Goal: Check status: Check status

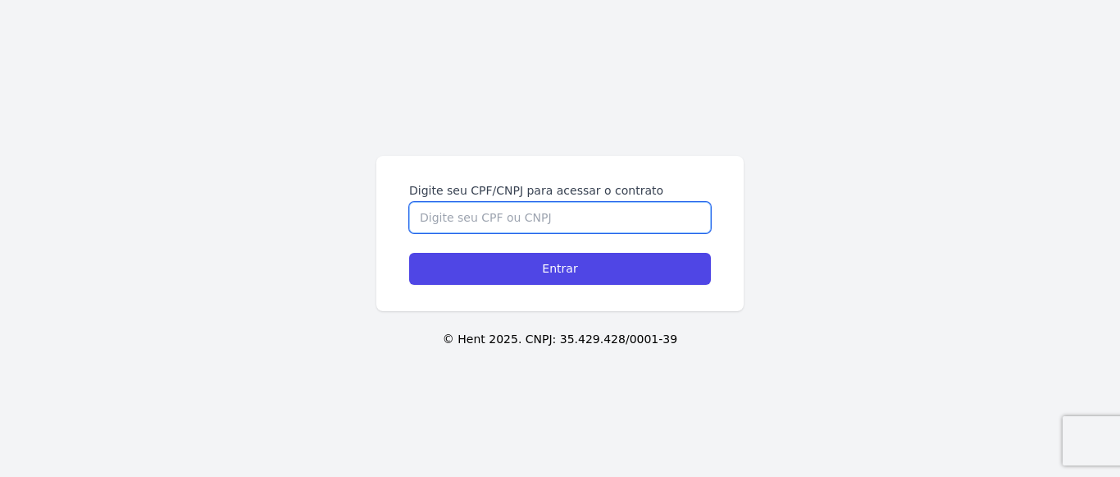
click at [490, 219] on input "Digite seu CPF/CNPJ para acessar o contrato" at bounding box center [560, 217] width 302 height 31
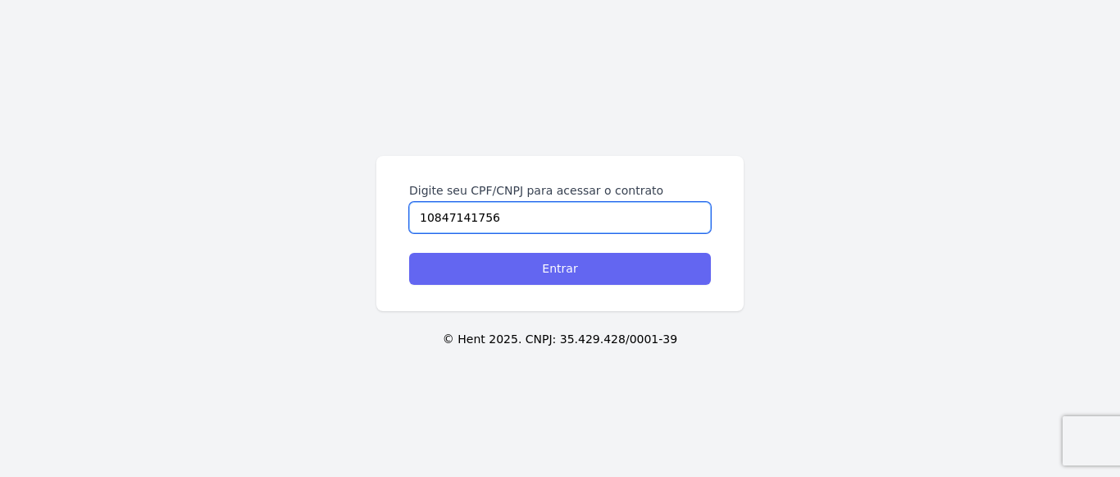
type input "10847141756"
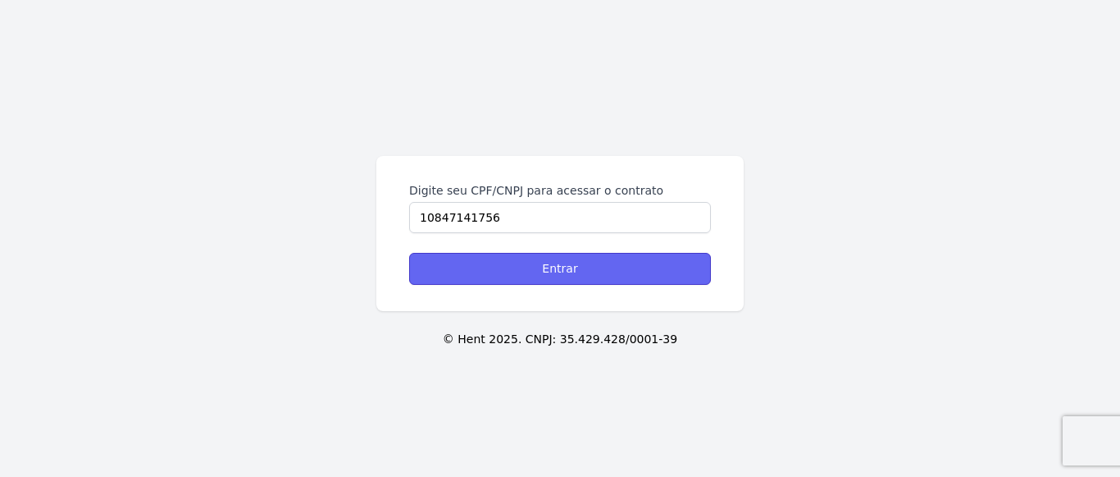
click at [524, 270] on input "Entrar" at bounding box center [560, 269] width 302 height 32
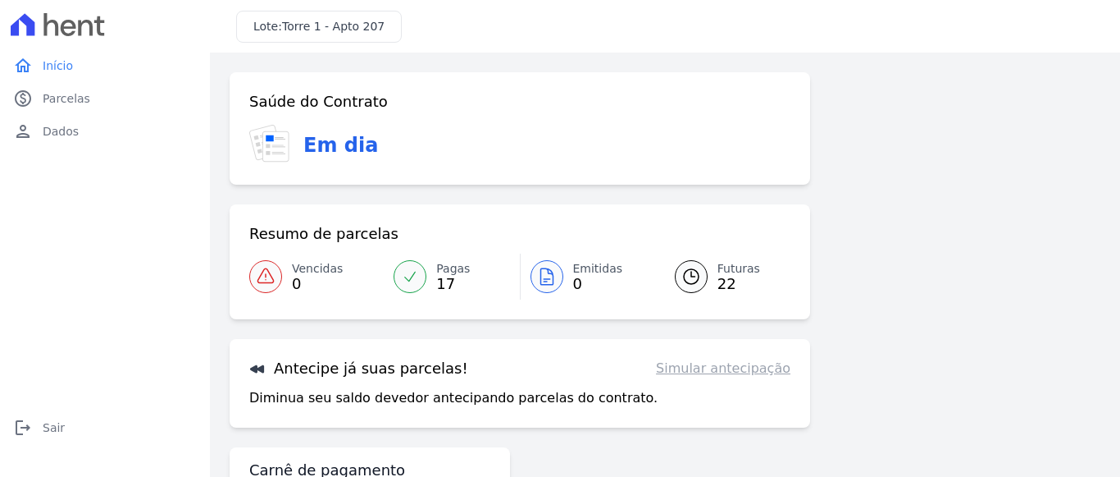
click at [700, 275] on icon at bounding box center [692, 277] width 20 height 20
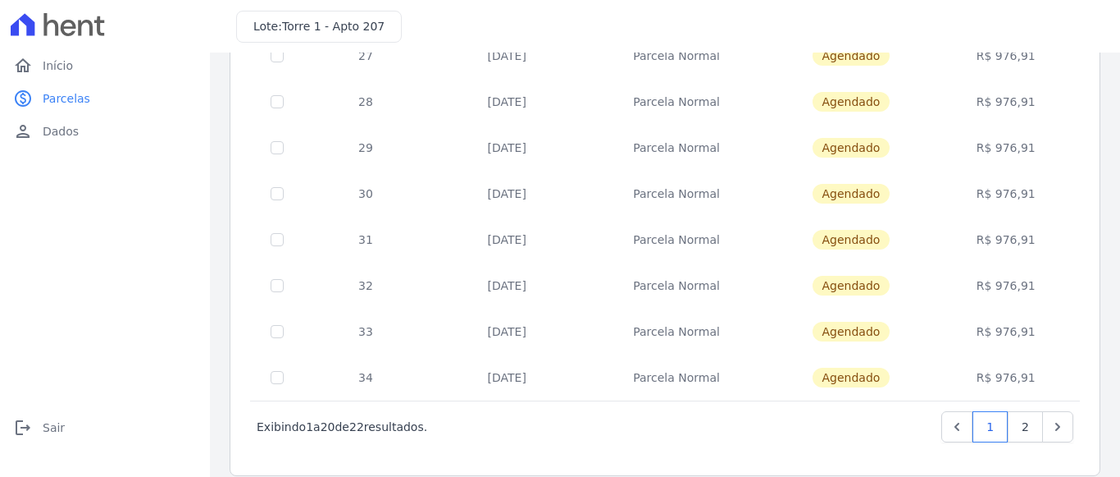
scroll to position [761, 0]
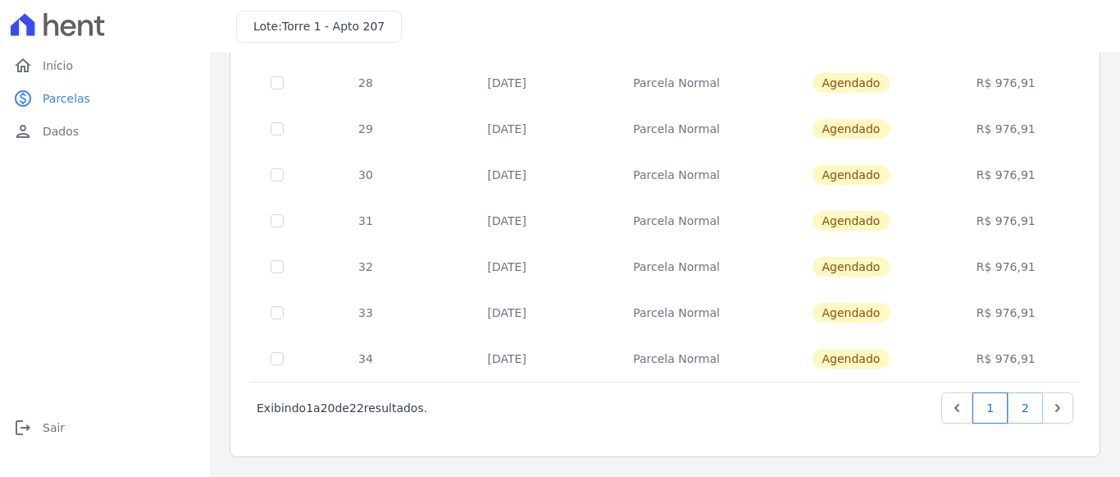
click at [1035, 408] on link "2" at bounding box center [1025, 407] width 35 height 31
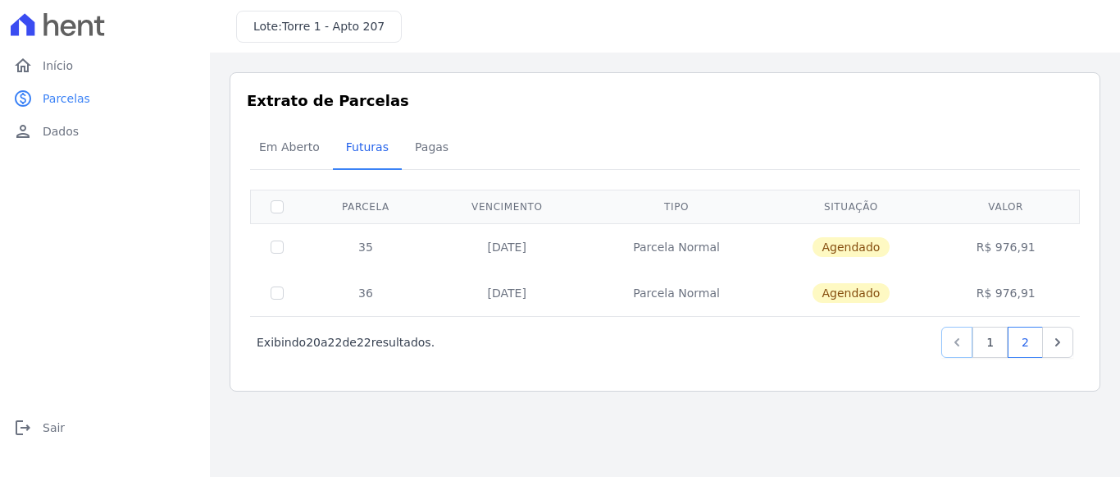
click at [963, 345] on icon "Previous" at bounding box center [957, 342] width 16 height 16
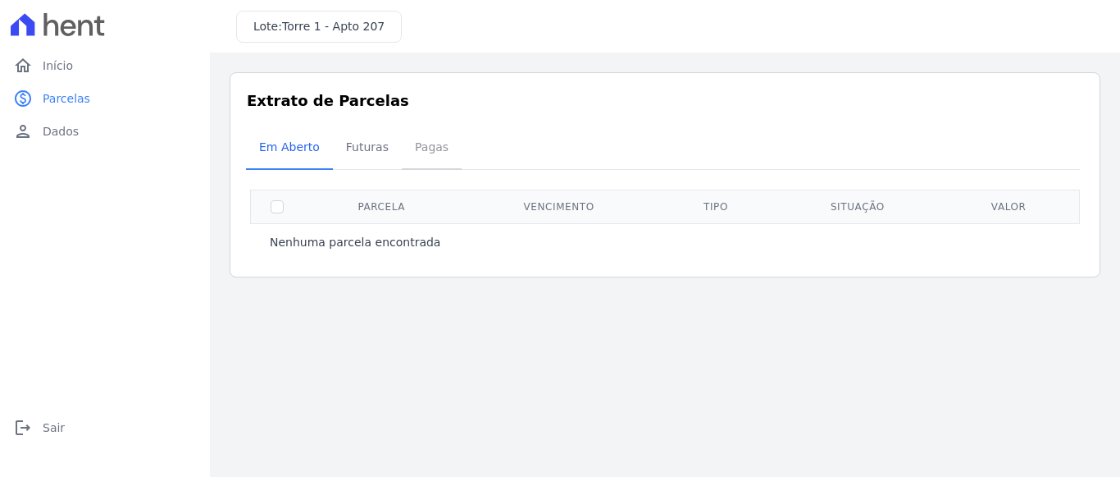
click at [436, 151] on span "Pagas" at bounding box center [431, 146] width 53 height 33
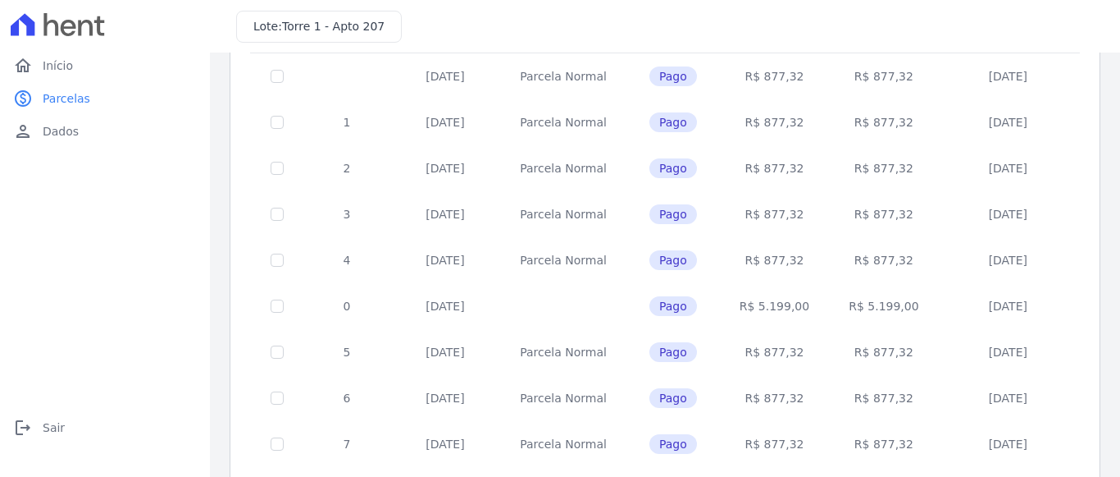
scroll to position [85, 0]
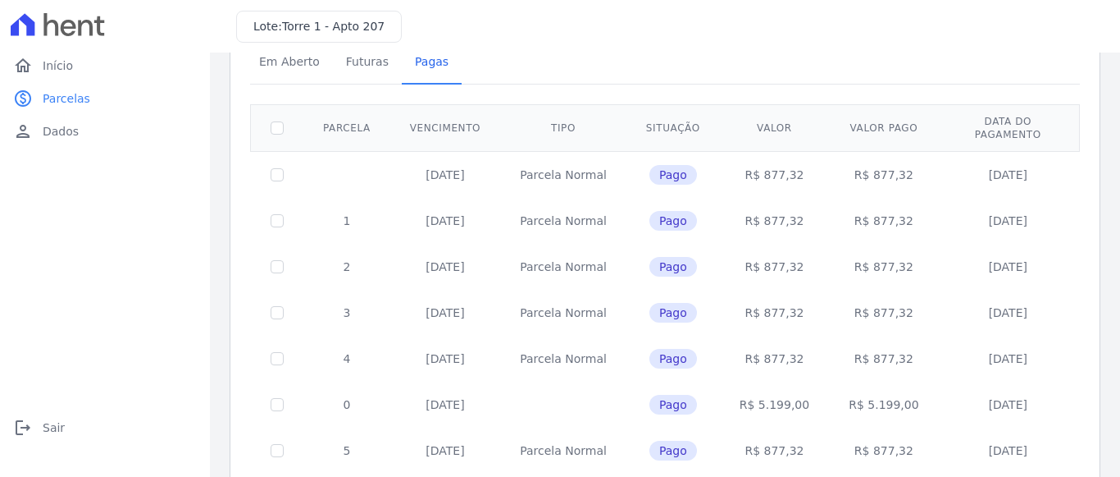
drag, startPoint x: 744, startPoint y: 206, endPoint x: 802, endPoint y: 206, distance: 58.2
click at [802, 206] on td "R$ 877,32" at bounding box center [774, 221] width 109 height 46
drag, startPoint x: 418, startPoint y: 210, endPoint x: 1038, endPoint y: 189, distance: 619.6
click at [1038, 198] on tr "1 [DATE] [GEOGRAPHIC_DATA] Pago R$ 877,32 R$ 877,32 [DATE]" at bounding box center [665, 221] width 829 height 46
drag, startPoint x: 933, startPoint y: 160, endPoint x: 564, endPoint y: 159, distance: 368.3
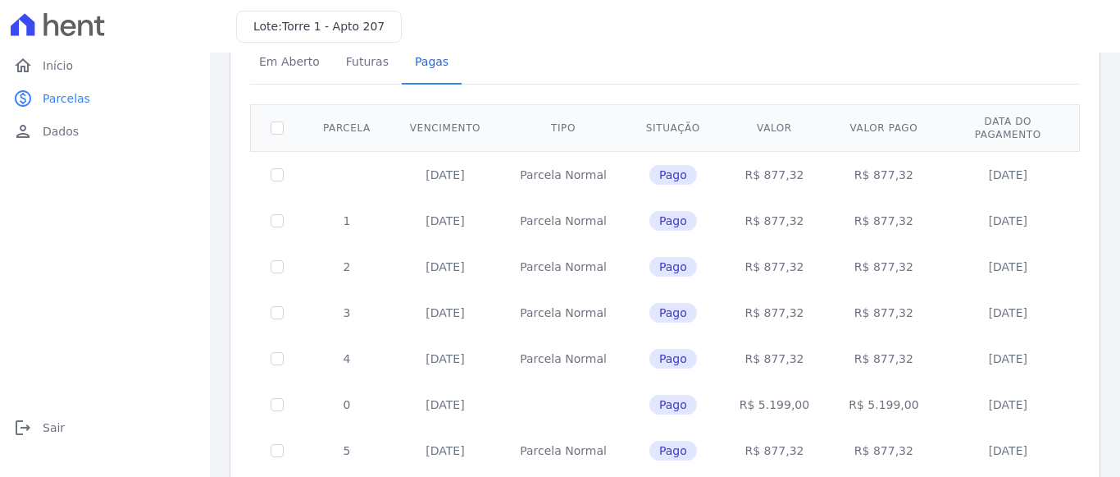
click at [564, 159] on tr "[DATE] [GEOGRAPHIC_DATA] Pago R$ 877,32 R$ 877,32 [DATE]" at bounding box center [665, 174] width 829 height 47
click at [449, 162] on td "[DATE]" at bounding box center [445, 174] width 110 height 47
click at [444, 204] on td "[DATE]" at bounding box center [445, 221] width 110 height 46
click at [442, 251] on td "[DATE]" at bounding box center [445, 267] width 110 height 46
click at [437, 299] on td "[DATE]" at bounding box center [445, 313] width 110 height 46
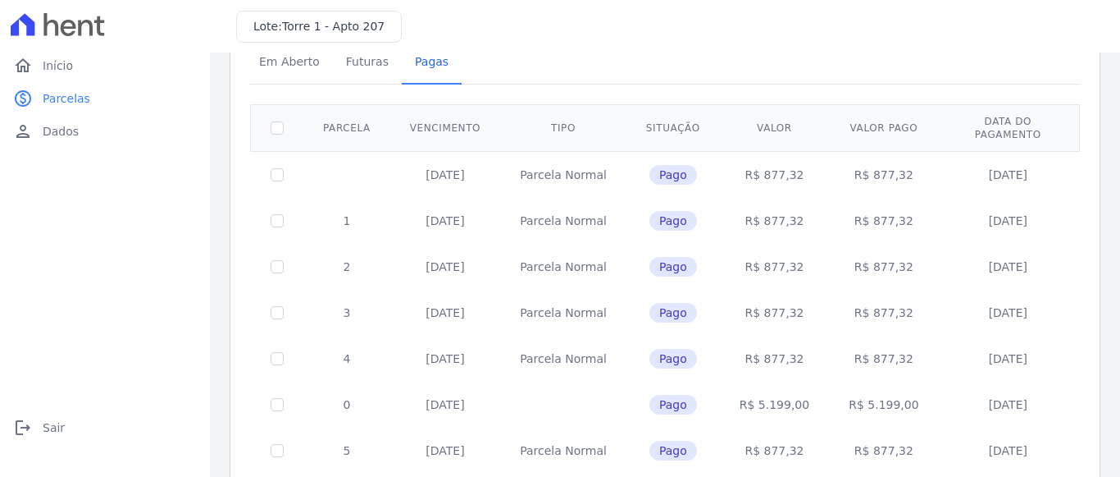
click at [442, 352] on td "[DATE]" at bounding box center [445, 358] width 110 height 46
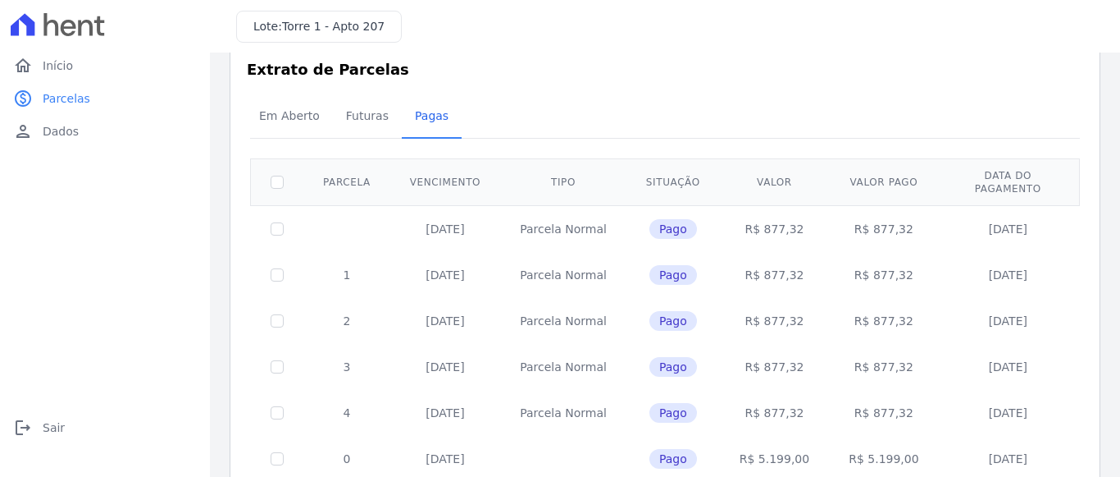
scroll to position [0, 0]
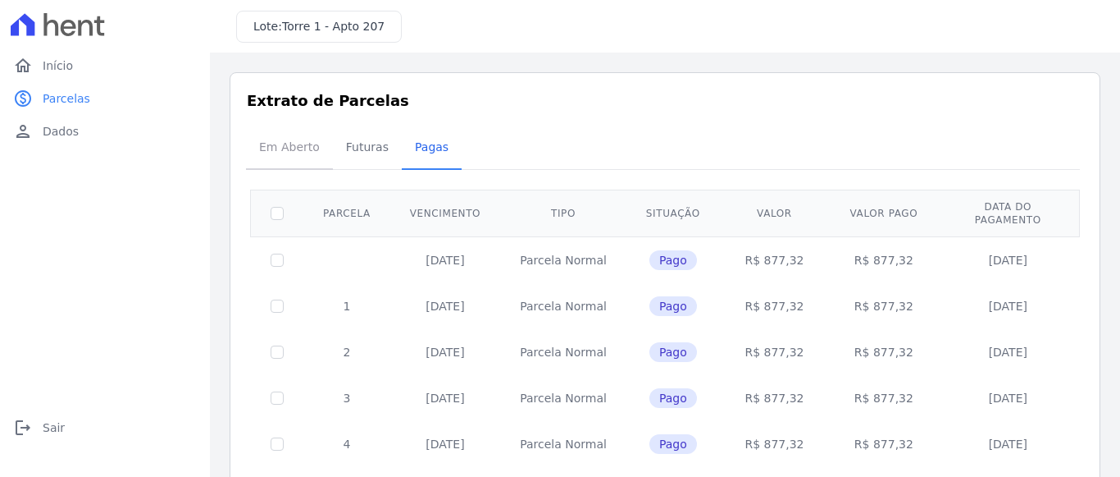
click at [294, 151] on span "Em Aberto" at bounding box center [289, 146] width 80 height 33
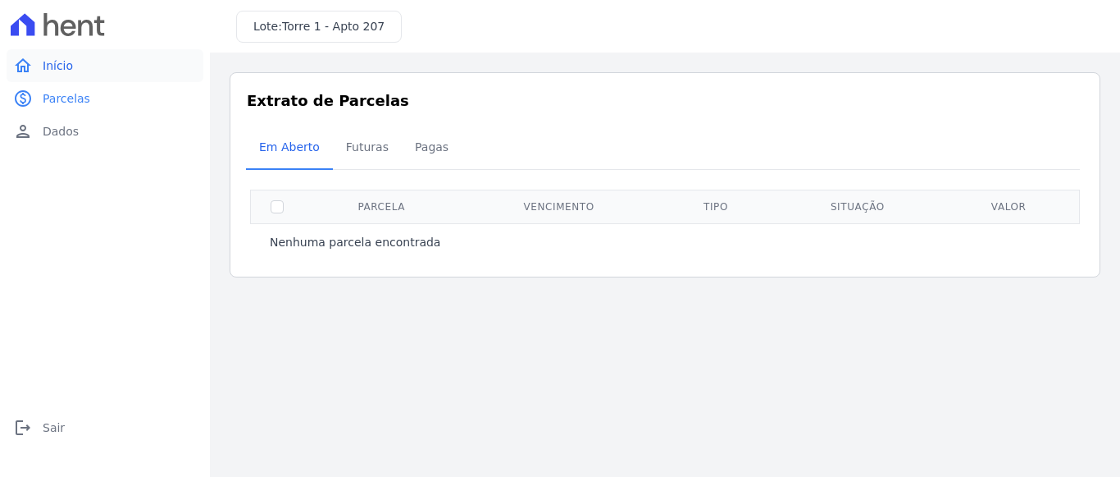
click at [70, 71] on span "Início" at bounding box center [58, 65] width 30 height 16
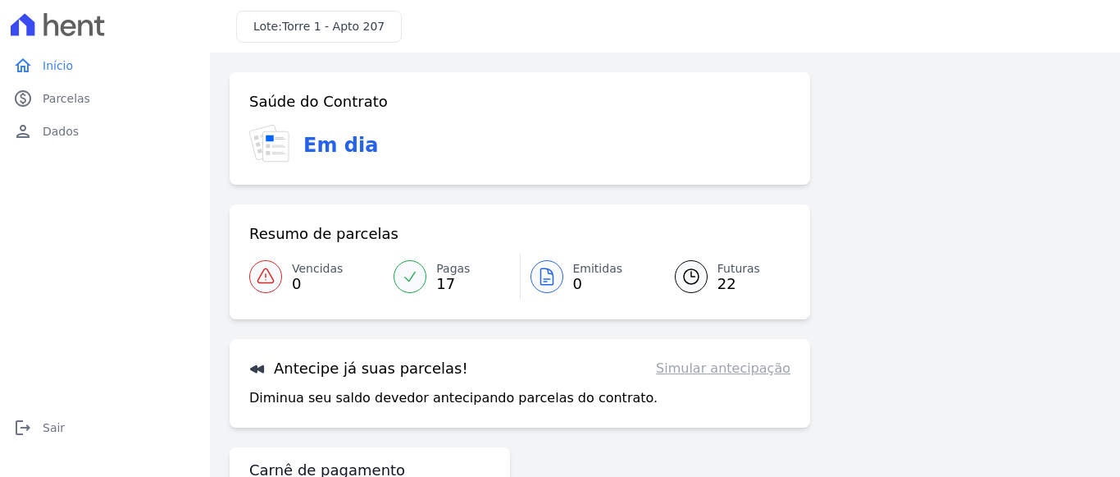
click at [441, 273] on span "Pagas" at bounding box center [453, 268] width 34 height 17
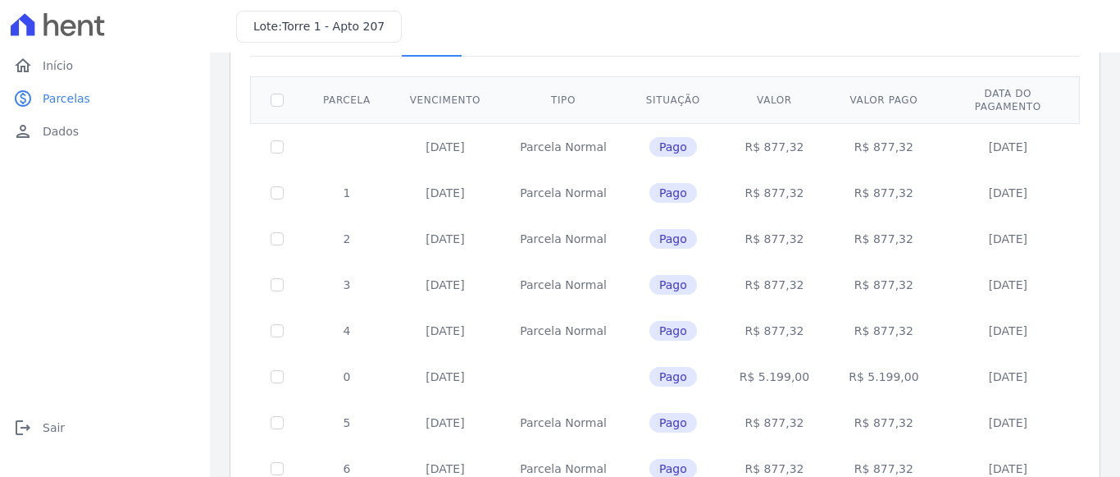
scroll to position [207, 0]
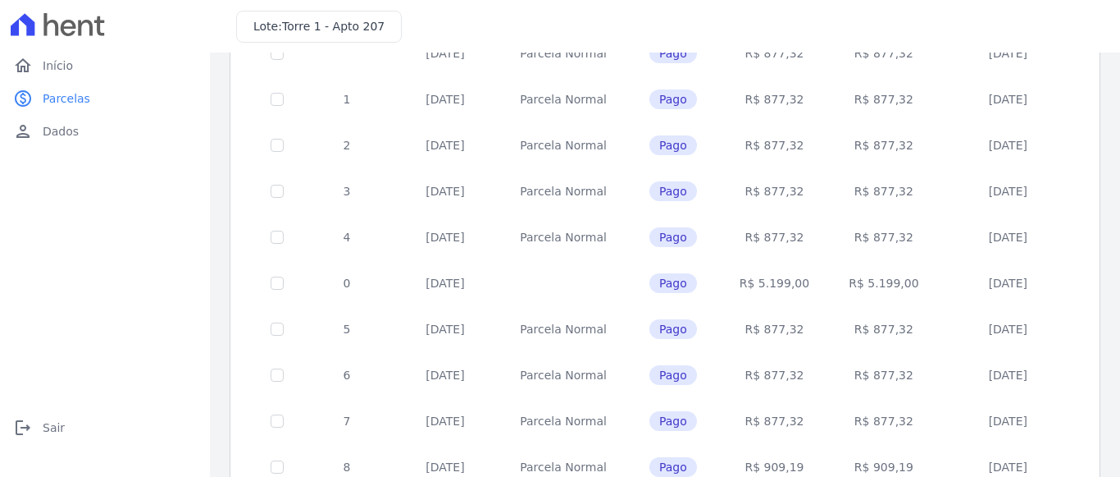
drag, startPoint x: 413, startPoint y: 225, endPoint x: 475, endPoint y: 226, distance: 61.5
click at [475, 226] on td "[DATE]" at bounding box center [445, 237] width 110 height 46
drag, startPoint x: 415, startPoint y: 271, endPoint x: 459, endPoint y: 271, distance: 44.3
click at [459, 271] on td "[DATE]" at bounding box center [445, 283] width 110 height 46
drag, startPoint x: 412, startPoint y: 313, endPoint x: 501, endPoint y: 314, distance: 89.4
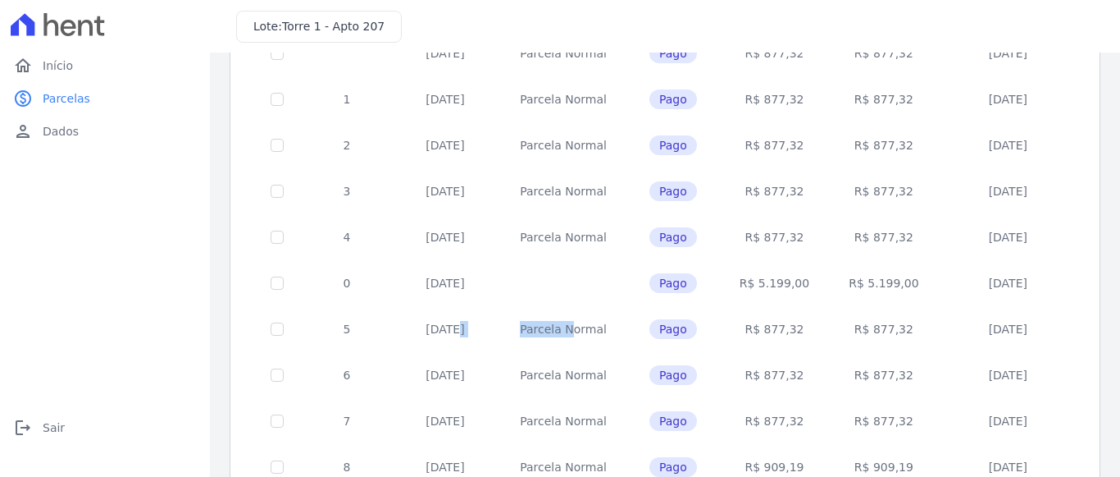
click at [501, 314] on tr "5 [DATE] [GEOGRAPHIC_DATA] Pago R$ 877,32 R$ 877,32 [DATE]" at bounding box center [665, 329] width 829 height 46
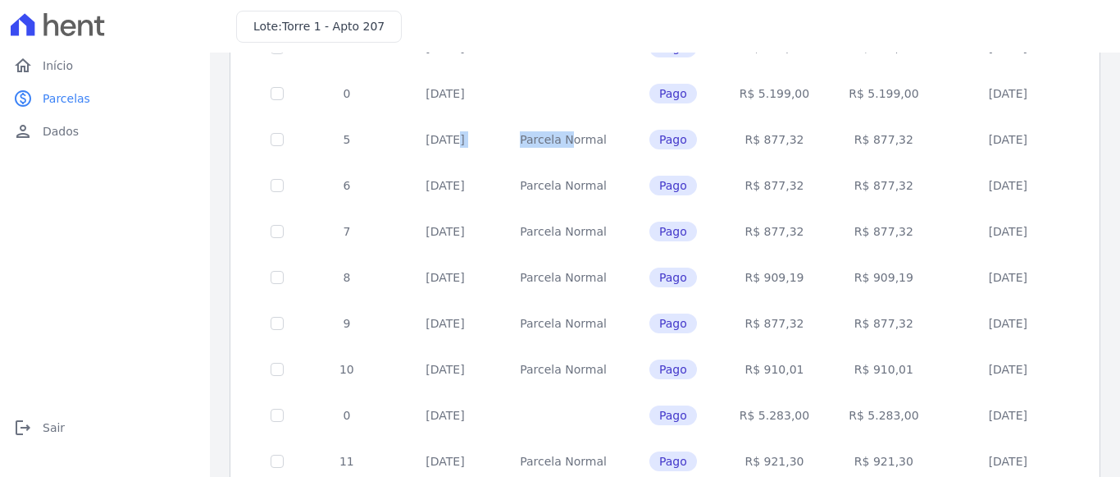
scroll to position [395, 0]
click at [592, 94] on td at bounding box center [563, 94] width 126 height 46
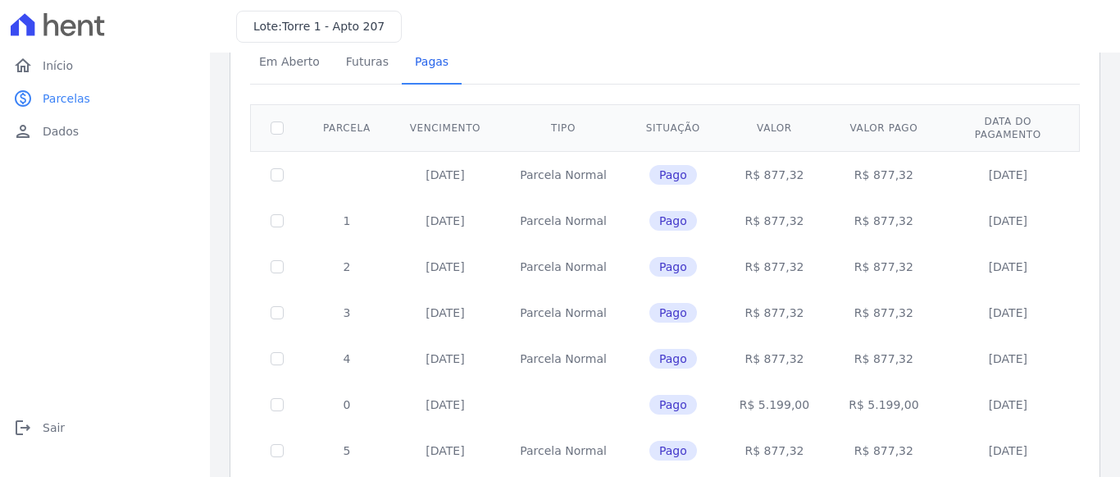
scroll to position [0, 0]
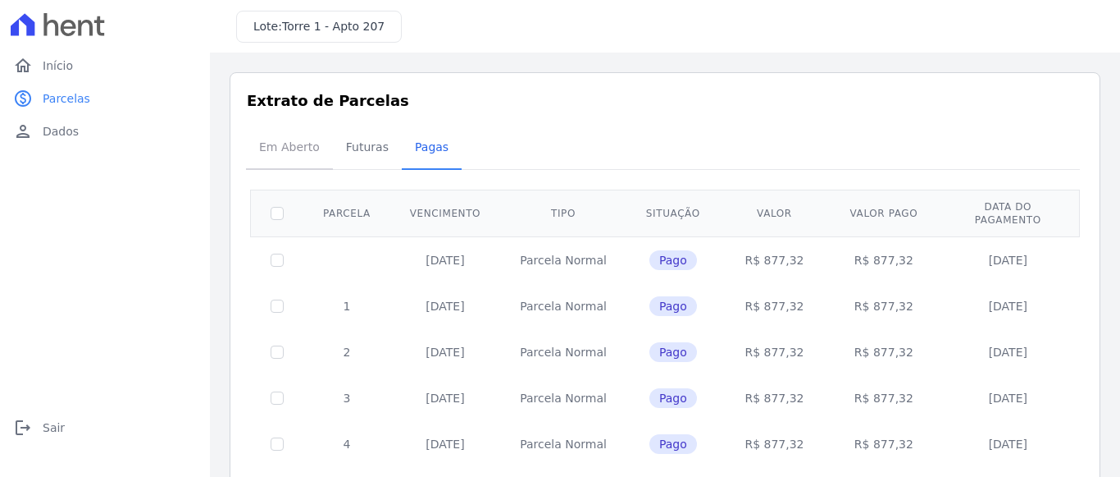
click at [285, 150] on span "Em Aberto" at bounding box center [289, 146] width 80 height 33
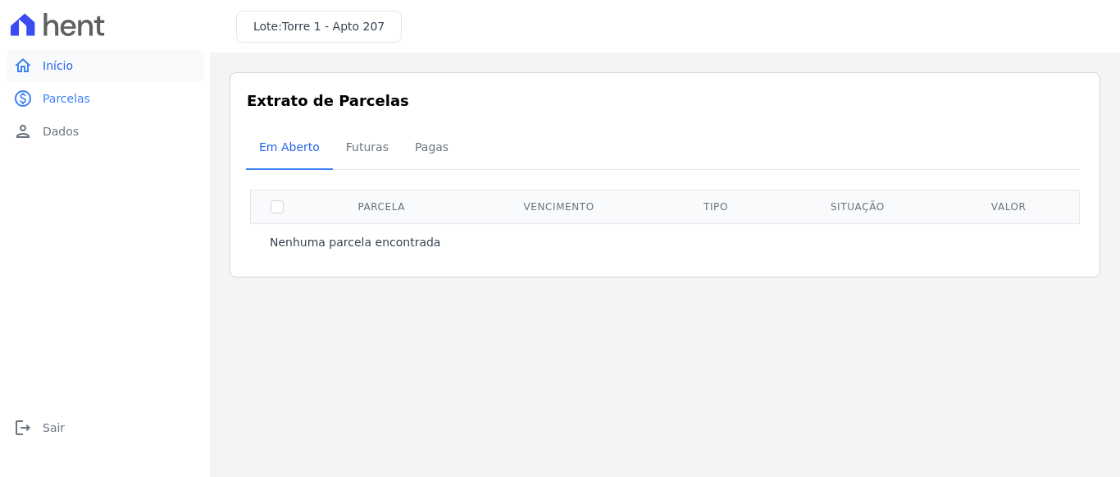
click at [59, 69] on span "Início" at bounding box center [58, 65] width 30 height 16
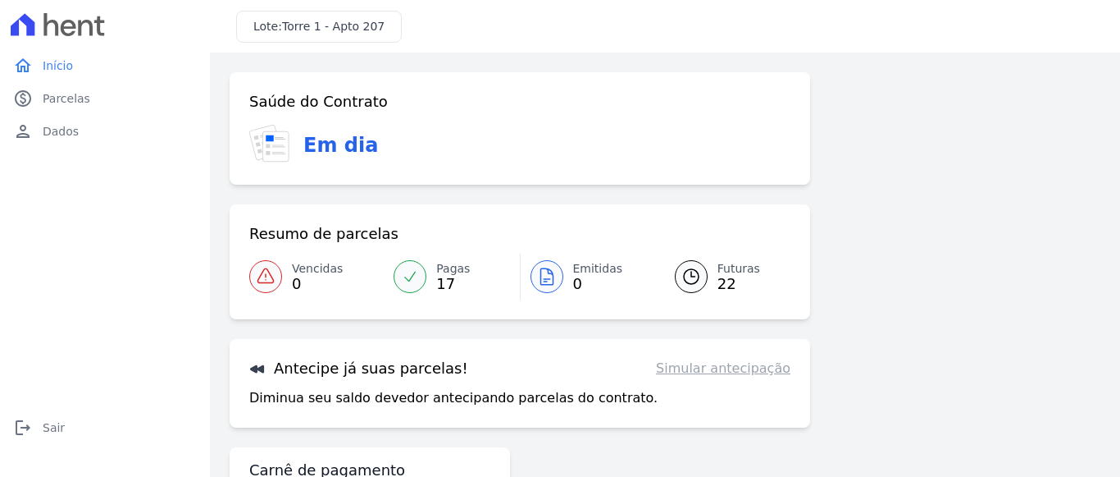
click at [727, 277] on span "22" at bounding box center [739, 283] width 43 height 13
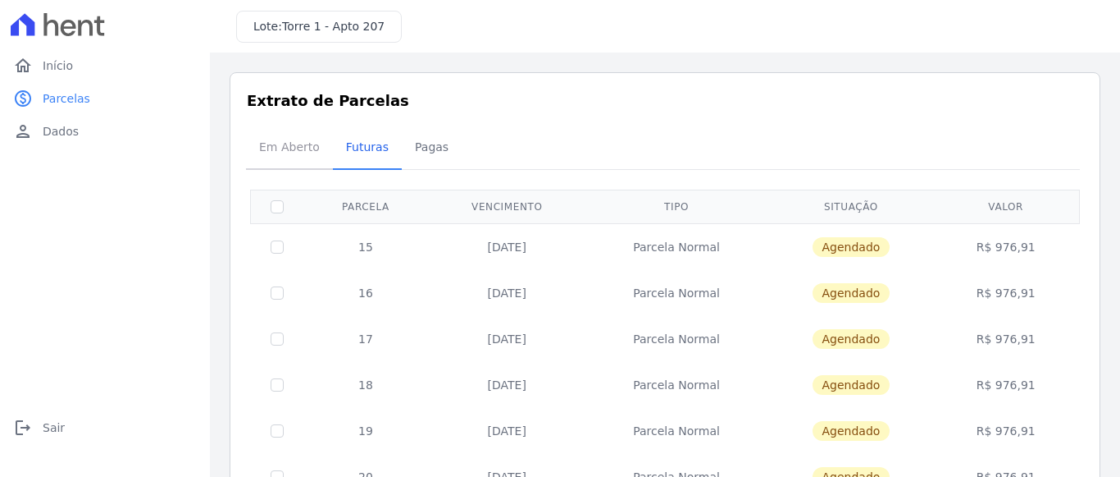
click at [280, 143] on span "Em Aberto" at bounding box center [289, 146] width 80 height 33
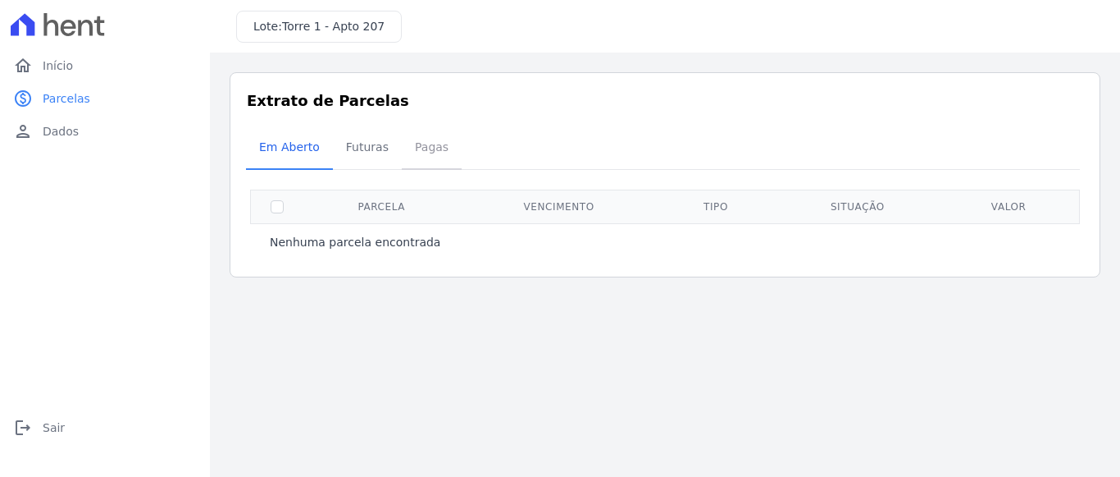
click at [410, 153] on span "Pagas" at bounding box center [431, 146] width 53 height 33
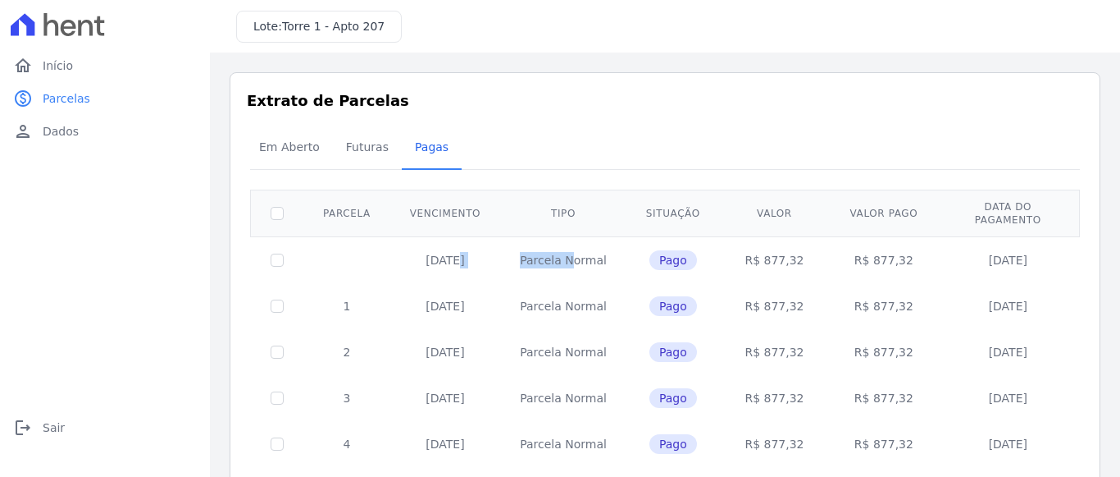
drag, startPoint x: 417, startPoint y: 245, endPoint x: 509, endPoint y: 249, distance: 92.8
click at [509, 249] on tr "[DATE] [GEOGRAPHIC_DATA] Pago R$ 877,32 R$ 877,32 [DATE]" at bounding box center [665, 259] width 829 height 47
click at [353, 148] on span "Futuras" at bounding box center [367, 146] width 62 height 33
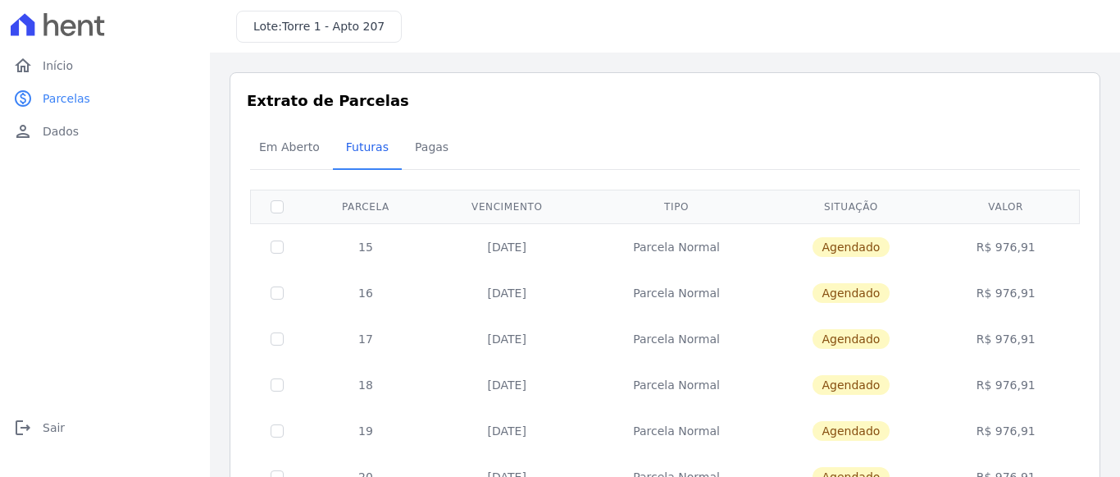
drag, startPoint x: 998, startPoint y: 247, endPoint x: 1036, endPoint y: 249, distance: 37.8
click at [1036, 249] on td "R$ 976,91" at bounding box center [1006, 246] width 141 height 47
